Goal: Task Accomplishment & Management: Complete application form

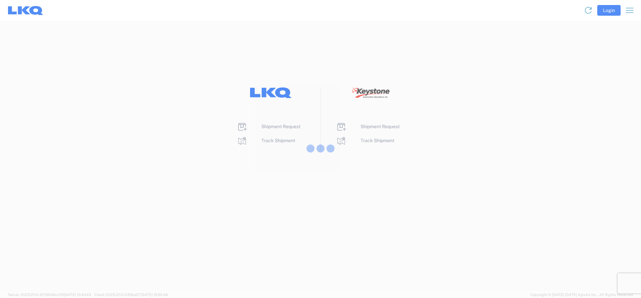
click at [268, 129] on div at bounding box center [320, 149] width 641 height 298
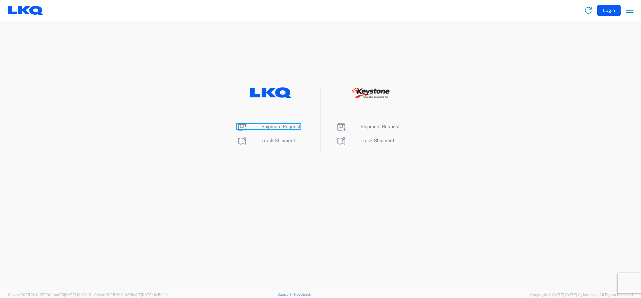
click at [268, 127] on span "Shipment Request" at bounding box center [280, 126] width 39 height 5
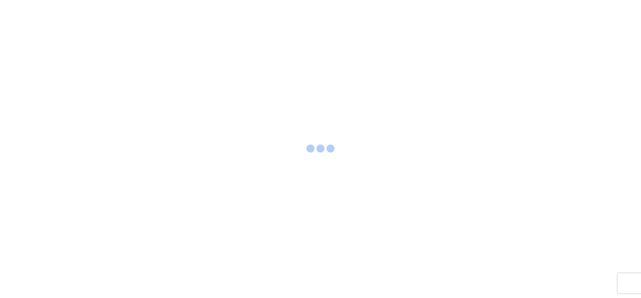
select select "FULL"
select select "LBS"
select select "IN"
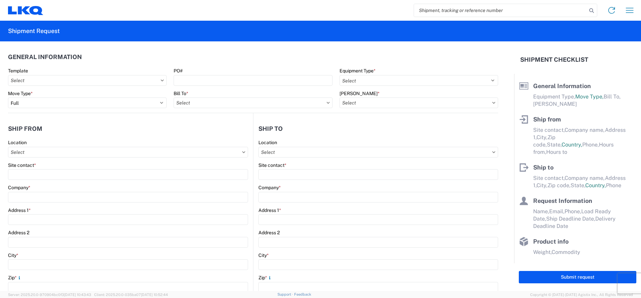
click at [435, 10] on input "search" at bounding box center [500, 10] width 173 height 13
type input "55584458"
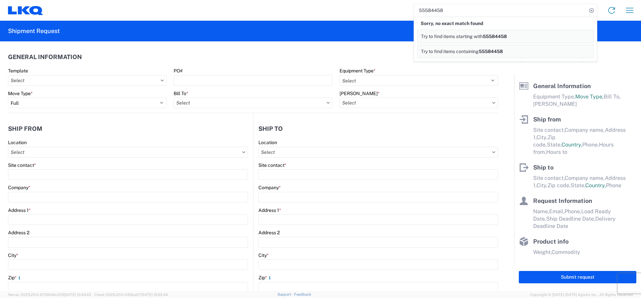
click at [500, 33] on link "Try to find items starting with 55584458" at bounding box center [505, 36] width 176 height 13
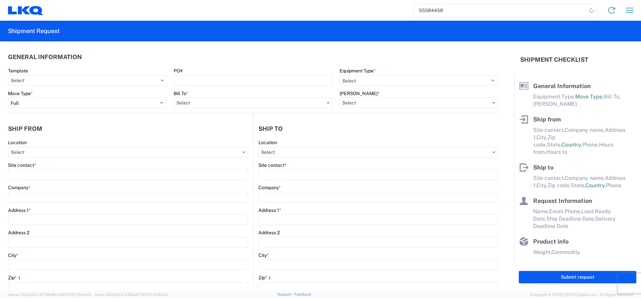
drag, startPoint x: 481, startPoint y: 1, endPoint x: 477, endPoint y: 2, distance: 3.5
click at [478, 2] on agx-form-navbar "55584458 Home Shipment request Shipment tracking" at bounding box center [320, 10] width 641 height 21
drag, startPoint x: 453, startPoint y: 10, endPoint x: 398, endPoint y: 20, distance: 55.6
click at [404, 20] on agx-form-navbar "55584458 Home Shipment request Shipment tracking" at bounding box center [320, 10] width 641 height 21
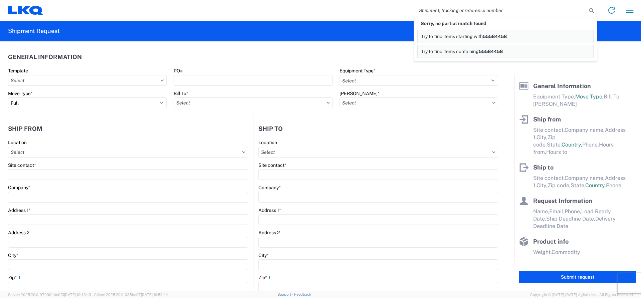
click at [508, 13] on input "search" at bounding box center [500, 10] width 173 height 13
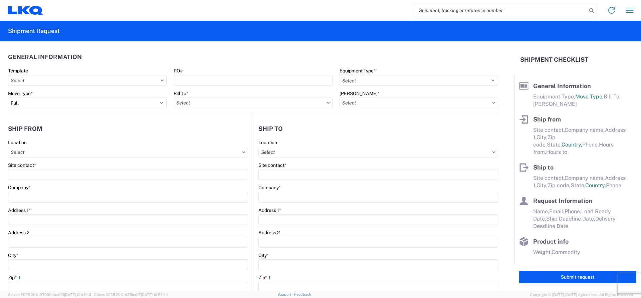
type input "9"
type input "55594462"
click at [592, 10] on icon at bounding box center [591, 10] width 9 height 9
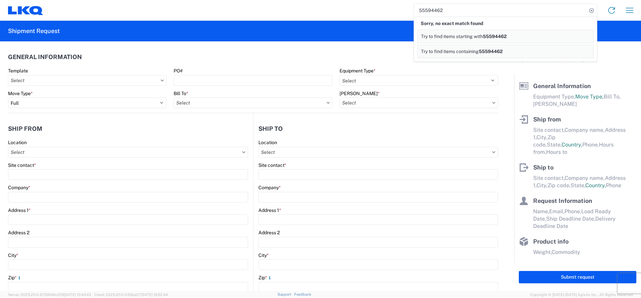
click at [504, 36] on span "55594462" at bounding box center [495, 36] width 24 height 5
